Goal: Check status

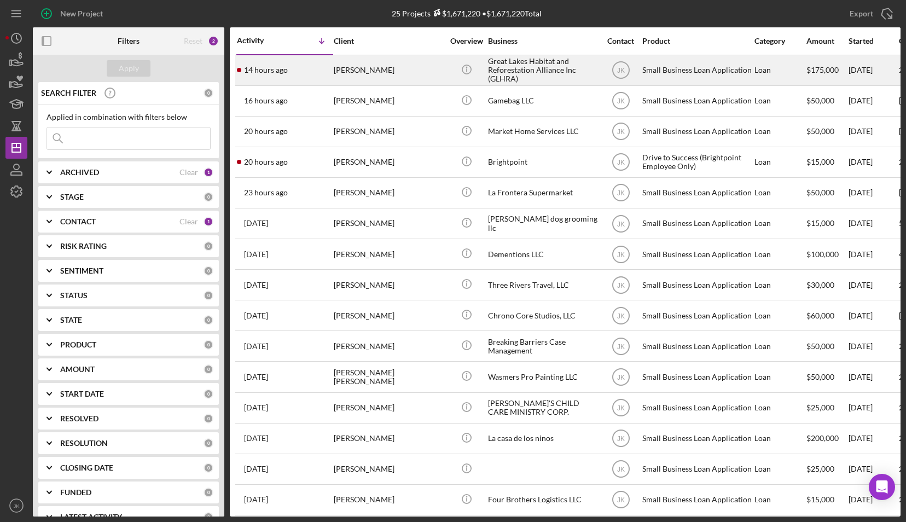
click at [367, 77] on div "[PERSON_NAME]" at bounding box center [388, 70] width 109 height 29
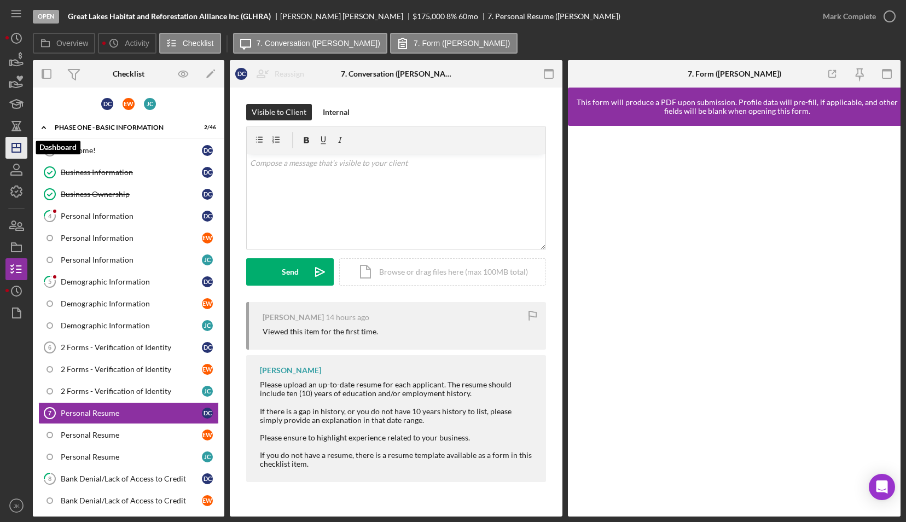
click at [20, 145] on icon "Icon/Dashboard" at bounding box center [16, 147] width 27 height 27
